Goal: Information Seeking & Learning: Learn about a topic

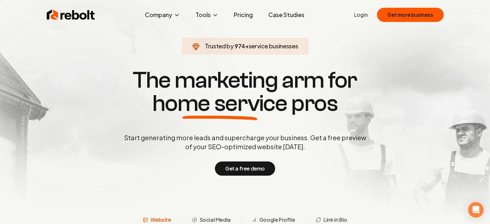
click at [292, 15] on link "Case Studies" at bounding box center [286, 14] width 46 height 13
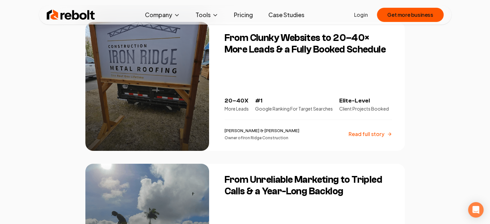
scroll to position [137, 0]
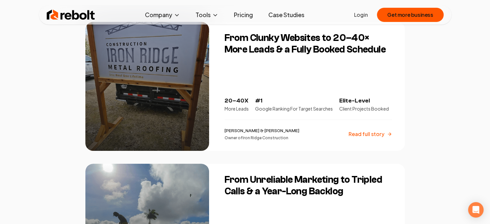
click at [287, 125] on div "20–40X More Leads #1 Google Ranking For Target Searches Elite-Level Client Proj…" at bounding box center [309, 118] width 168 height 44
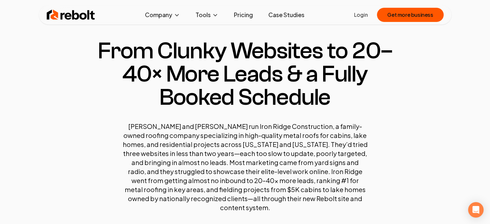
scroll to position [13, 0]
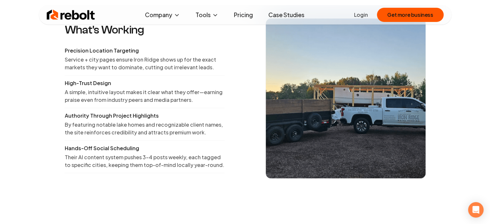
scroll to position [865, 0]
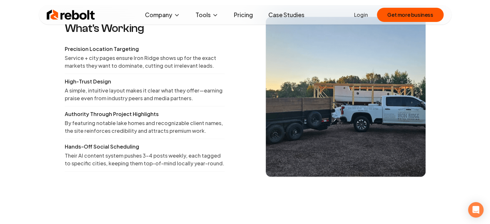
click at [39, 108] on section "What's Working Precision Location Targeting Service + city pages ensure Iron Ri…" at bounding box center [245, 97] width 490 height 222
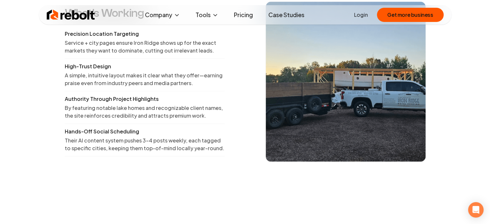
scroll to position [882, 0]
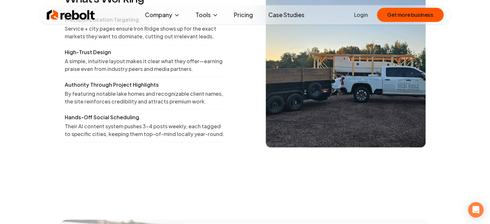
click at [463, 120] on section "What's Working Precision Location Targeting Service + city pages ensure Iron Ri…" at bounding box center [245, 67] width 490 height 222
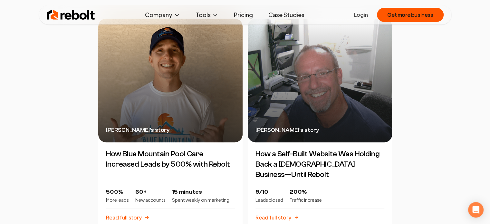
scroll to position [1459, 0]
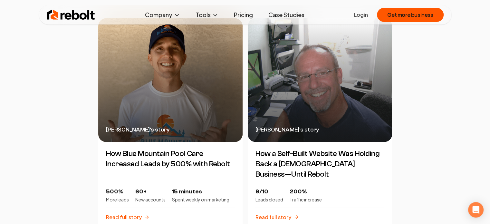
click at [135, 92] on div "[PERSON_NAME] 's story" at bounding box center [170, 80] width 144 height 124
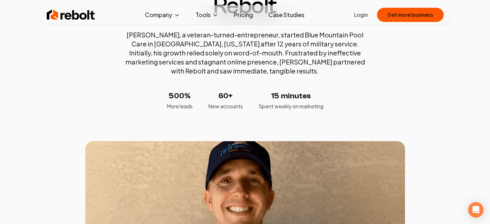
scroll to position [104, 0]
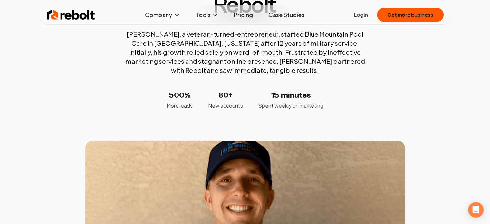
click at [3, 82] on section "How Blue Mountain Pool Care Increased Leads by 500% with Rebolt [PERSON_NAME], …" at bounding box center [245, 140] width 490 height 438
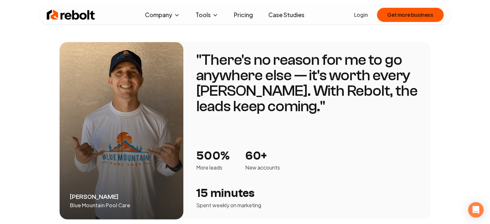
scroll to position [1027, 0]
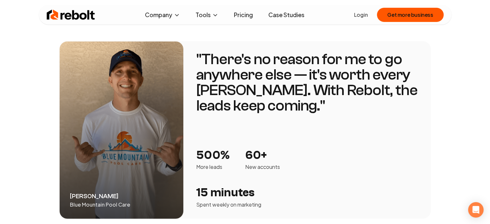
click at [317, 108] on div "" There's no reason for me to go anywhere else — it's worth every [PERSON_NAME]…" at bounding box center [307, 130] width 222 height 157
click at [300, 133] on div "" There's no reason for me to go anywhere else — it's worth every [PERSON_NAME]…" at bounding box center [307, 130] width 222 height 157
click at [459, 156] on section "[PERSON_NAME] Blue Mountain Pool Care " There's no reason for me to go anywhere…" at bounding box center [245, 130] width 490 height 260
